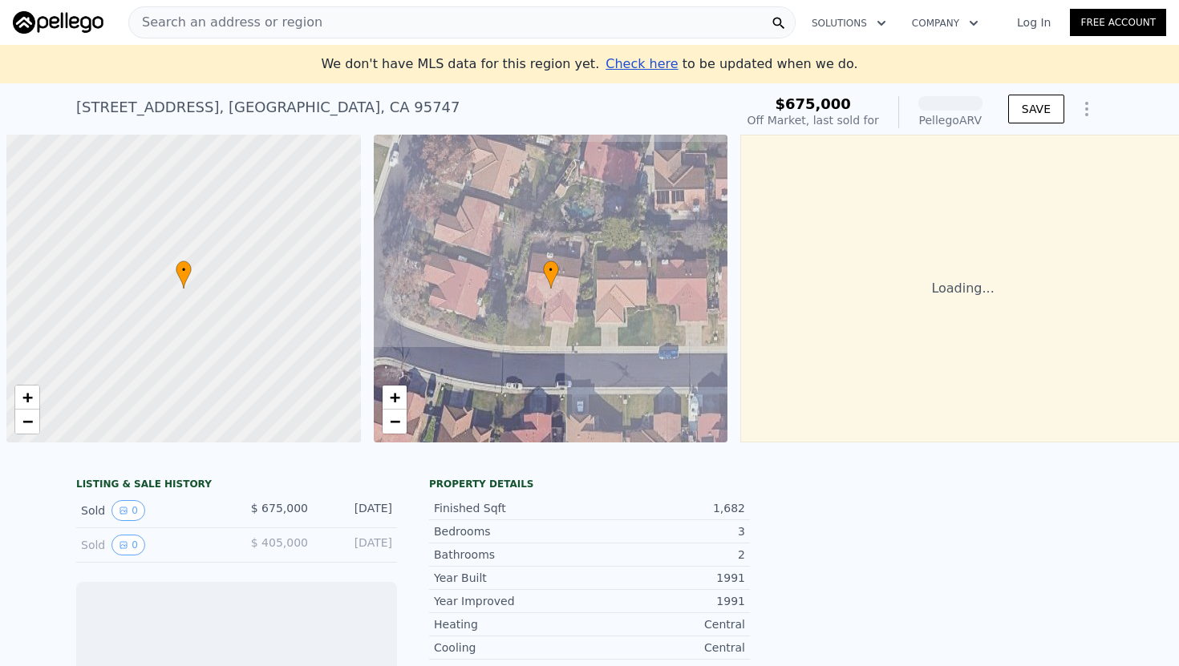
scroll to position [0, 6]
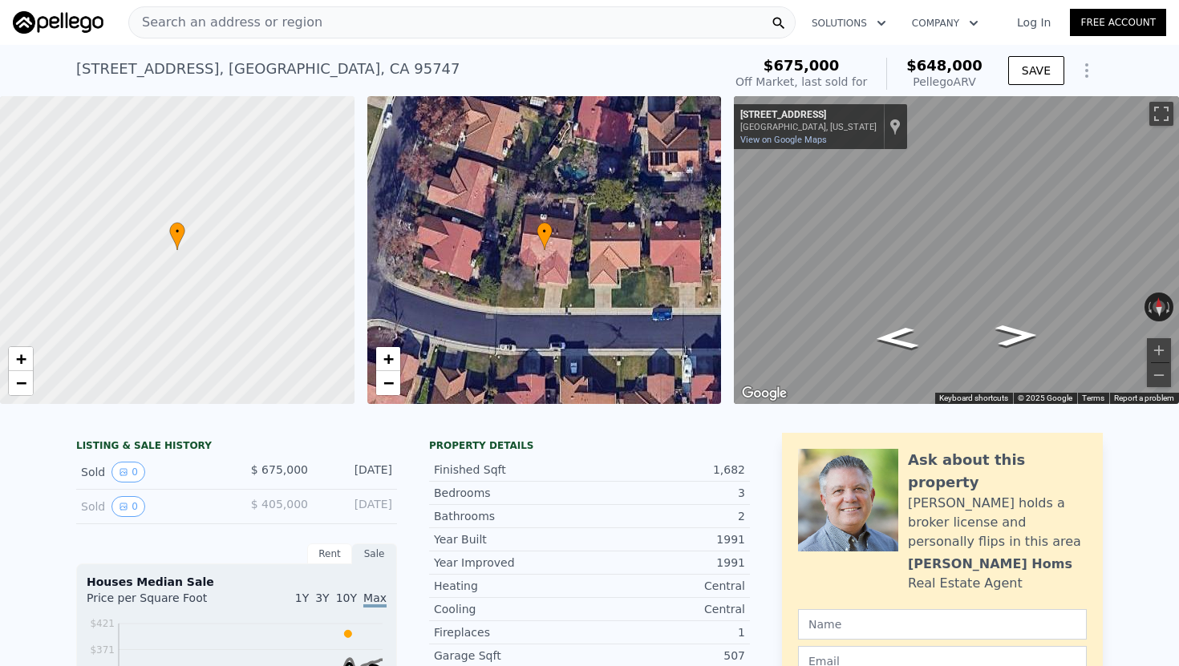
click at [247, 22] on span "Search an address or region" at bounding box center [225, 22] width 193 height 19
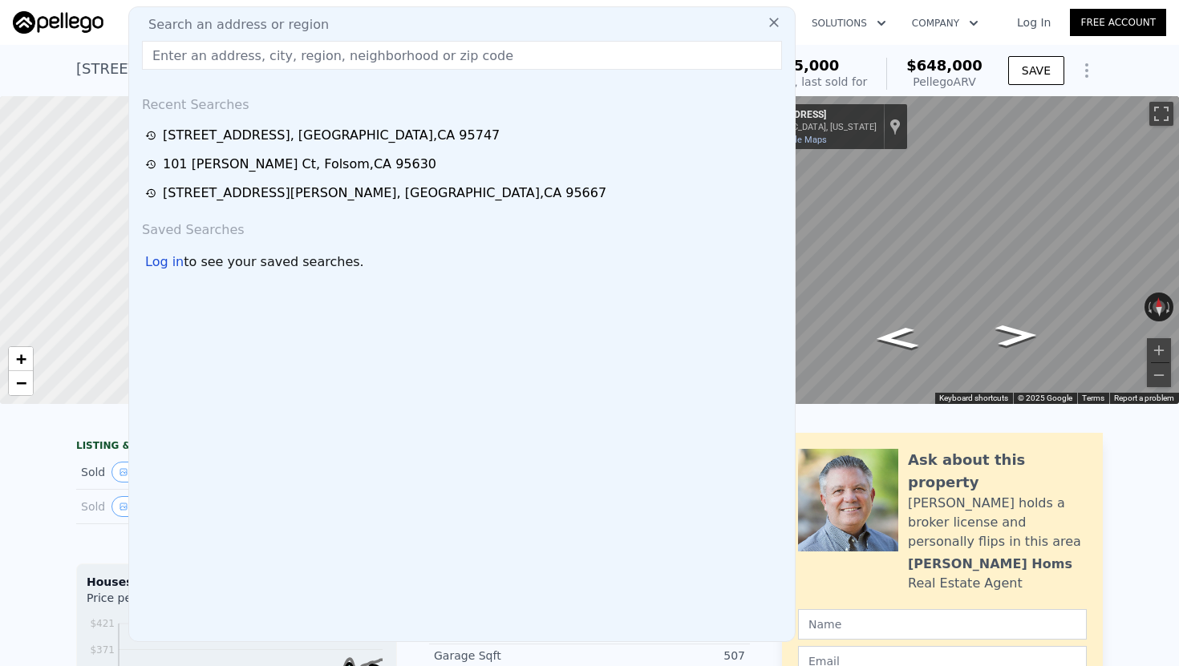
click at [397, 58] on input "text" at bounding box center [462, 55] width 640 height 29
paste input "[STREET_ADDRESS][PERSON_NAME][PERSON_NAME]"
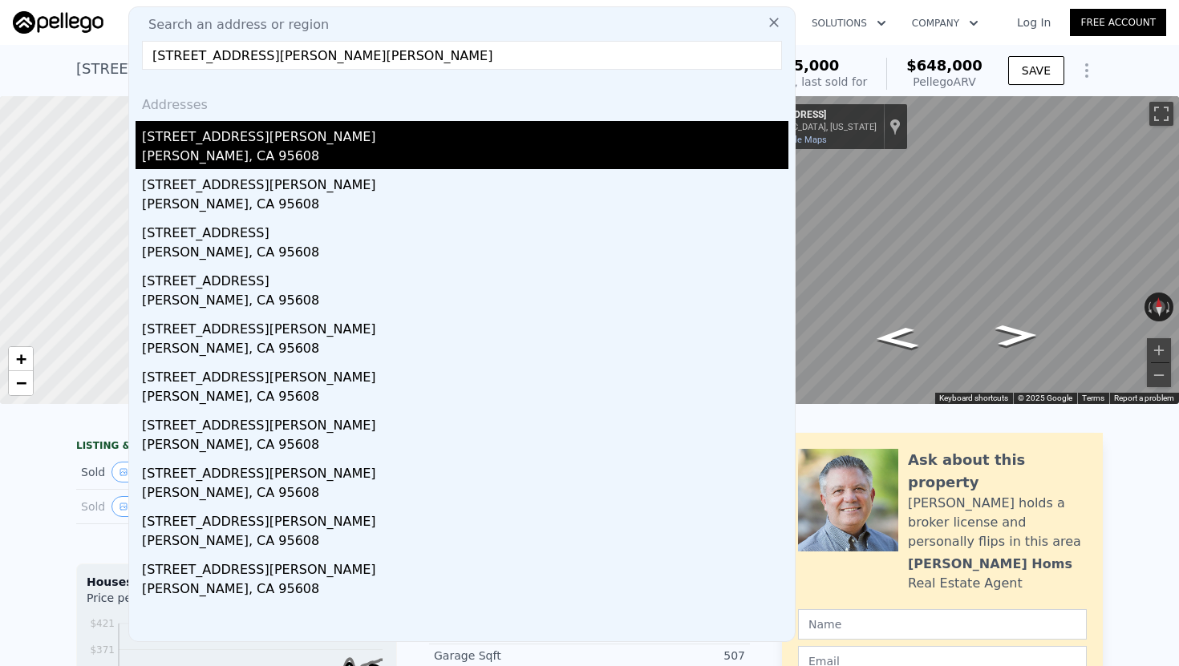
type input "[STREET_ADDRESS][PERSON_NAME][PERSON_NAME]"
click at [217, 136] on div "[STREET_ADDRESS][PERSON_NAME]" at bounding box center [465, 134] width 646 height 26
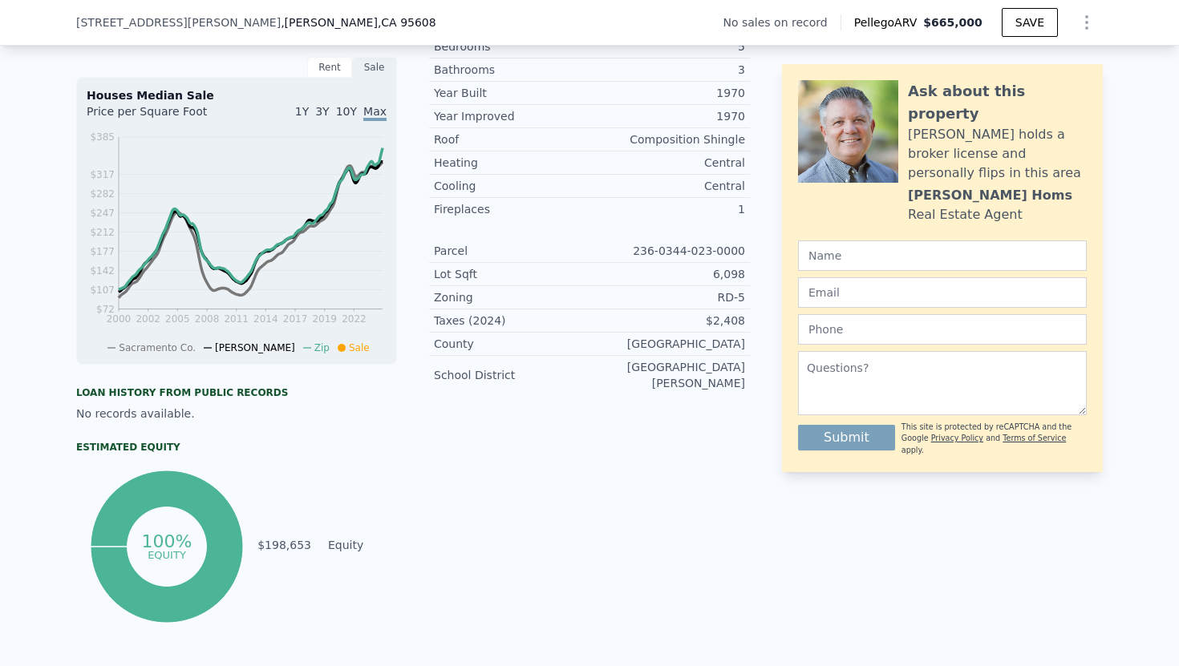
scroll to position [443, 0]
